Goal: Task Accomplishment & Management: Use online tool/utility

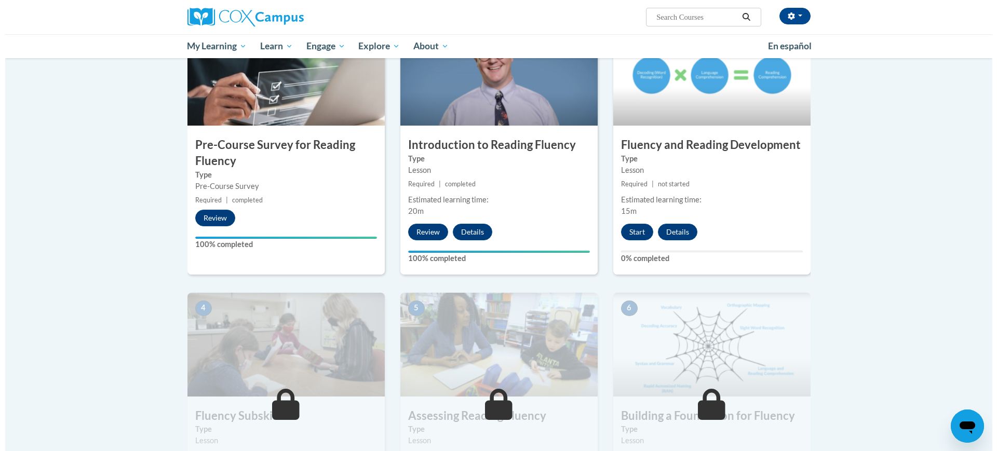
scroll to position [250, 0]
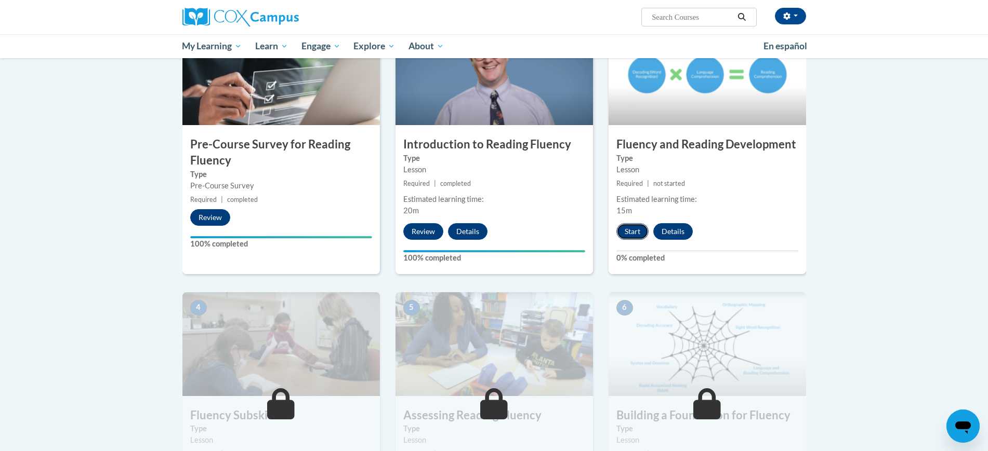
click at [636, 228] on button "Start" at bounding box center [632, 231] width 32 height 17
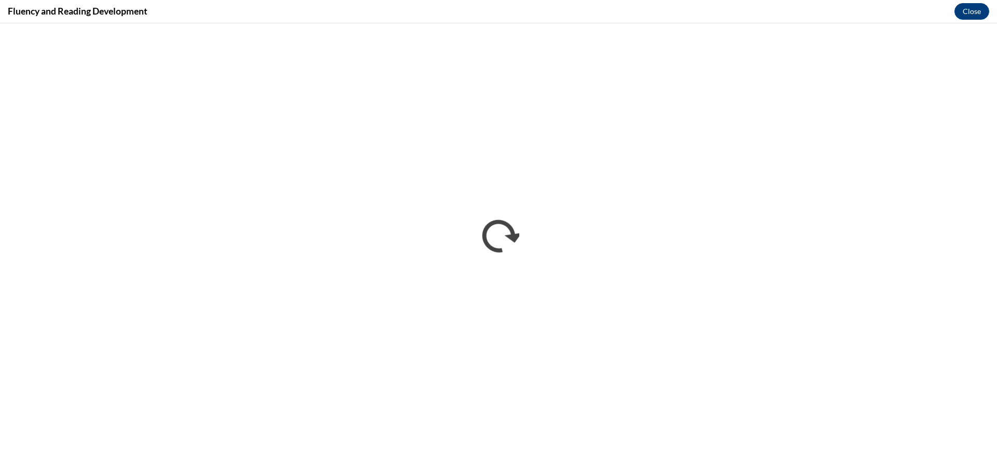
scroll to position [0, 0]
